Goal: Task Accomplishment & Management: Use online tool/utility

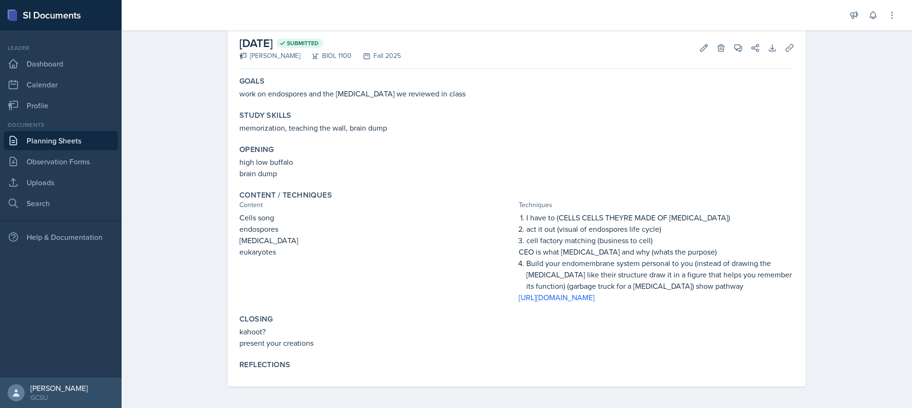
scroll to position [60, 0]
click at [701, 42] on icon at bounding box center [703, 46] width 9 height 9
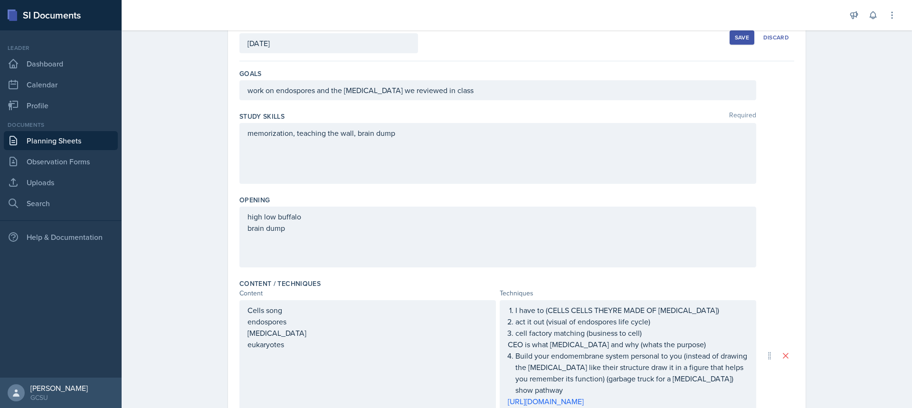
scroll to position [298, 0]
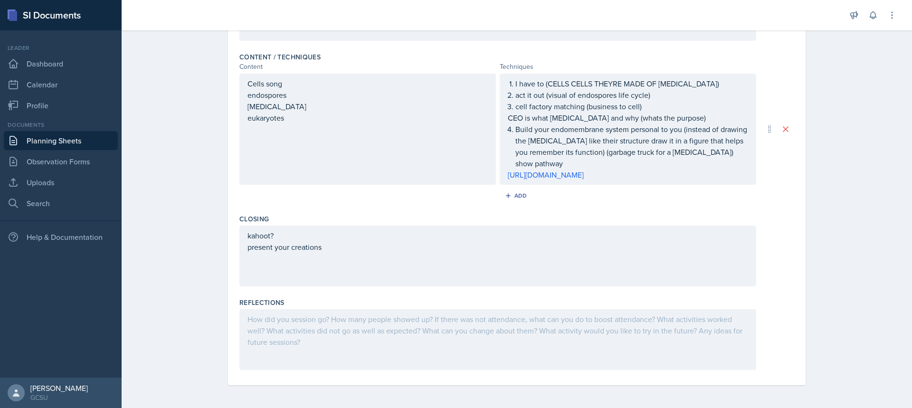
click at [344, 334] on div at bounding box center [497, 339] width 517 height 61
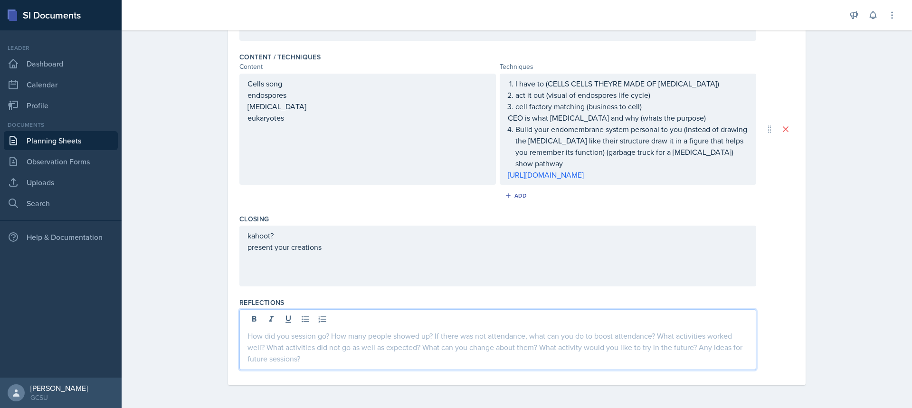
scroll to position [298, 0]
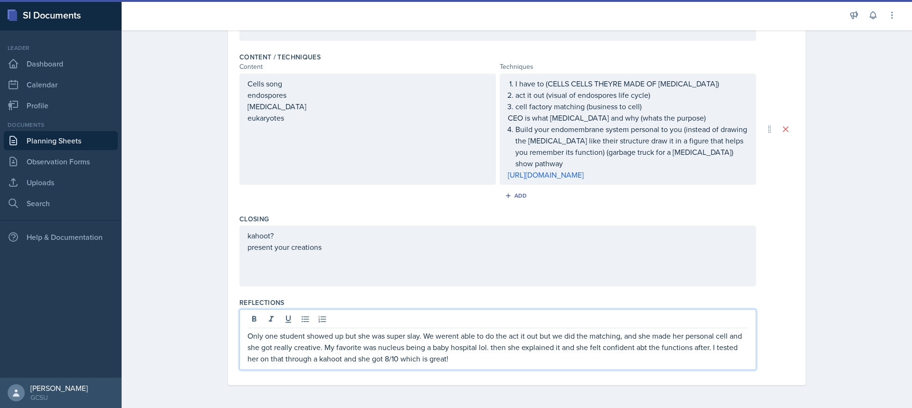
click at [421, 339] on p "Only one student showed up but she was super slay. We werent able to do the act…" at bounding box center [497, 347] width 500 height 34
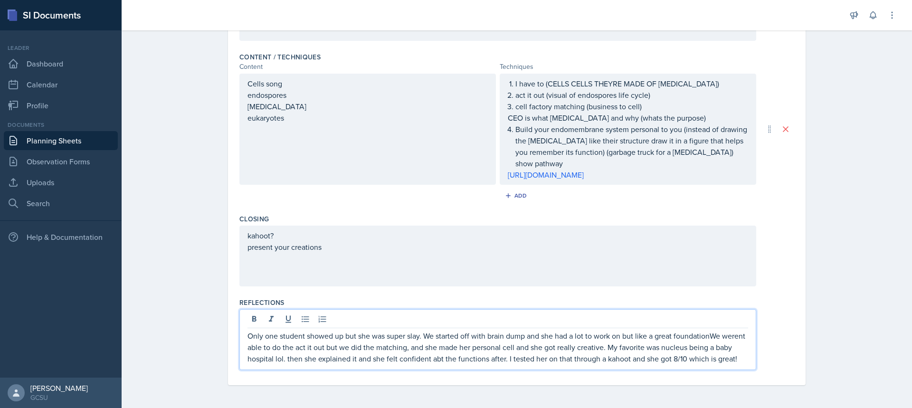
scroll to position [308, 0]
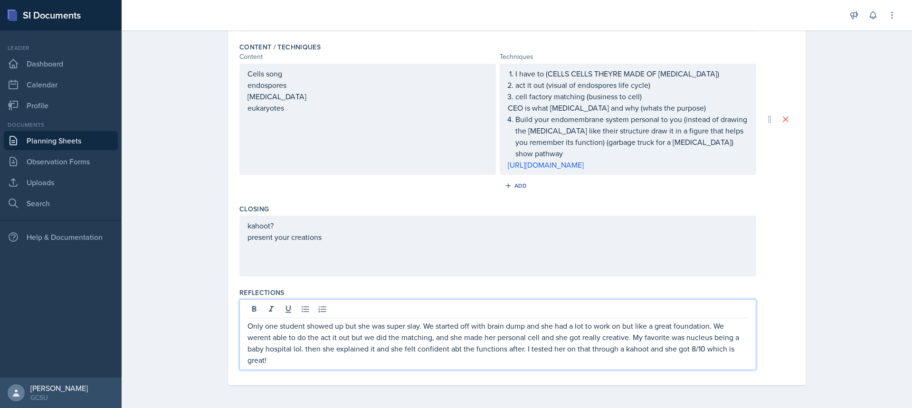
click at [284, 360] on p "Only one student showed up but she was super slay. We started off with brain du…" at bounding box center [497, 343] width 500 height 46
click at [858, 294] on div "Planning Sheets [DATE] Planning Sheet Date [DATE] [DATE] 31 1 2 3 4 5 6 7 8 9 1…" at bounding box center [517, 68] width 790 height 679
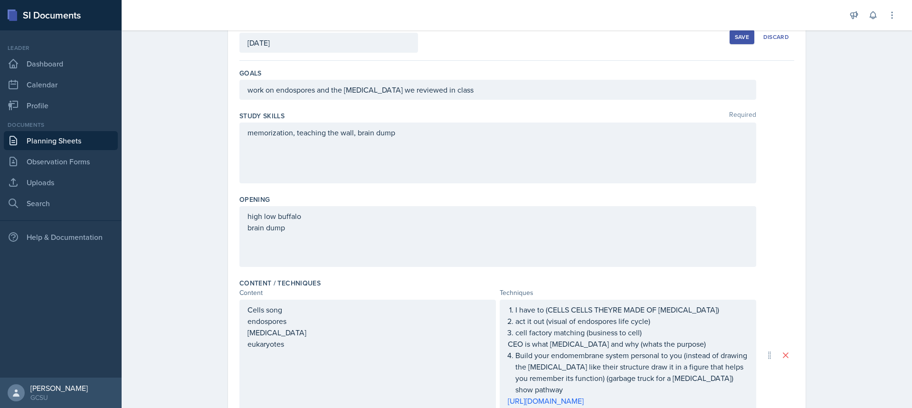
scroll to position [0, 0]
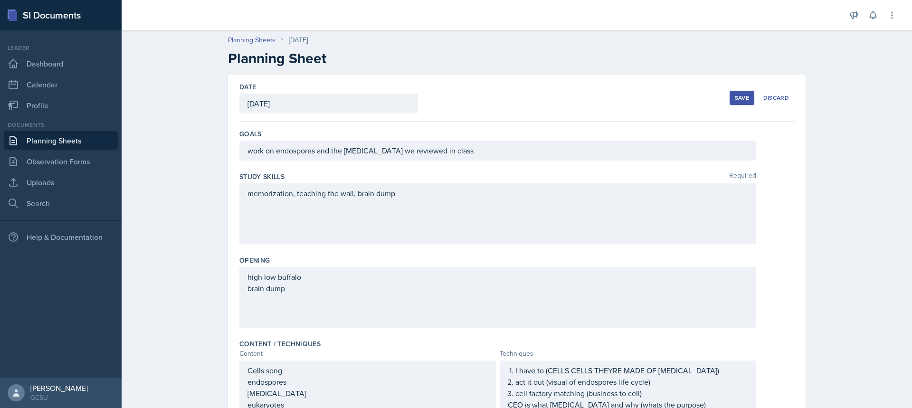
click at [747, 98] on button "Save" at bounding box center [741, 98] width 25 height 14
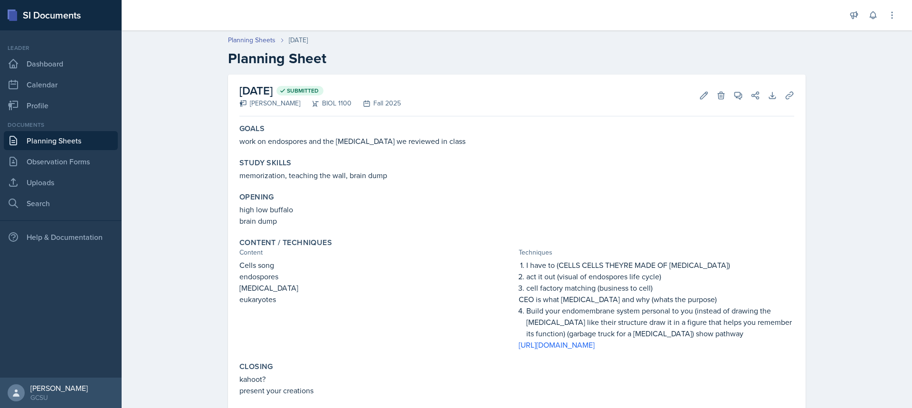
click at [80, 138] on link "Planning Sheets" at bounding box center [61, 140] width 114 height 19
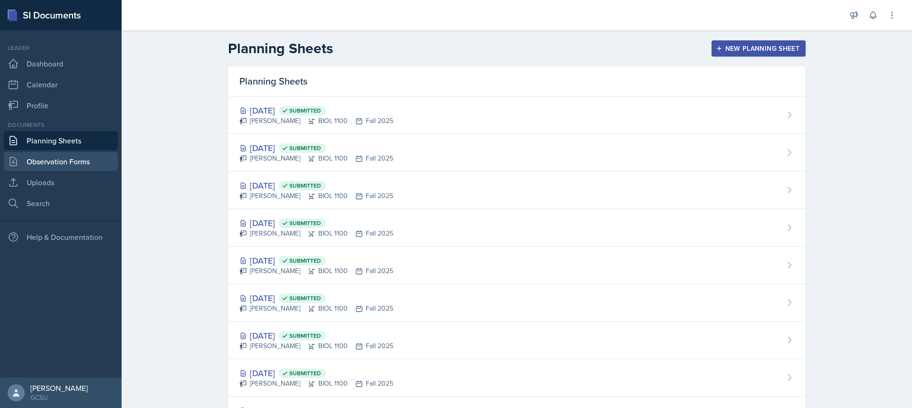
click at [60, 157] on link "Observation Forms" at bounding box center [61, 161] width 114 height 19
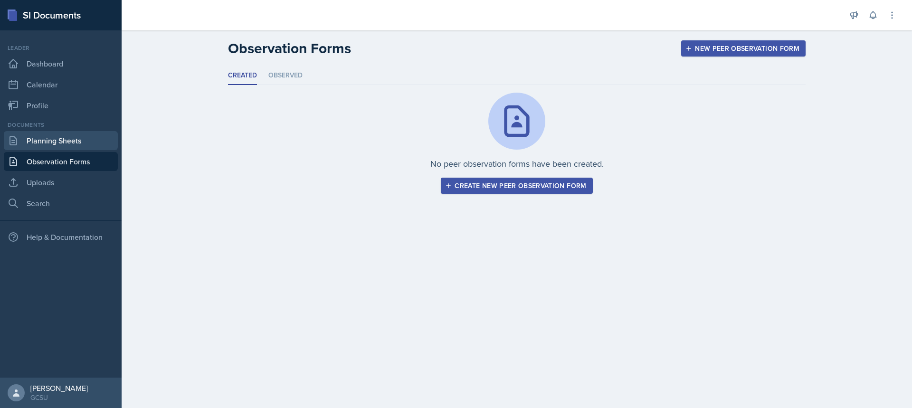
click at [70, 140] on link "Planning Sheets" at bounding box center [61, 140] width 114 height 19
